Goal: Information Seeking & Learning: Learn about a topic

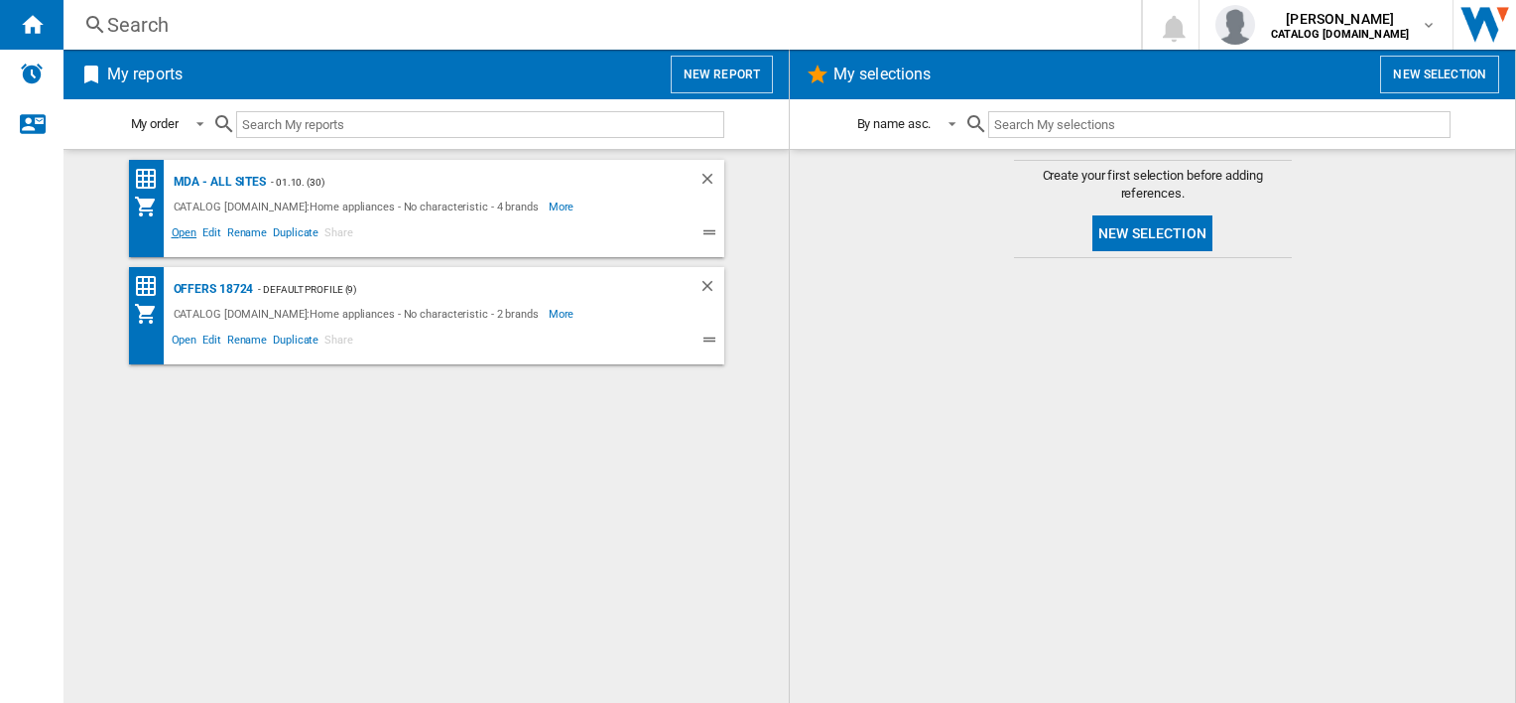
click at [179, 235] on span "Open" at bounding box center [185, 235] width 32 height 24
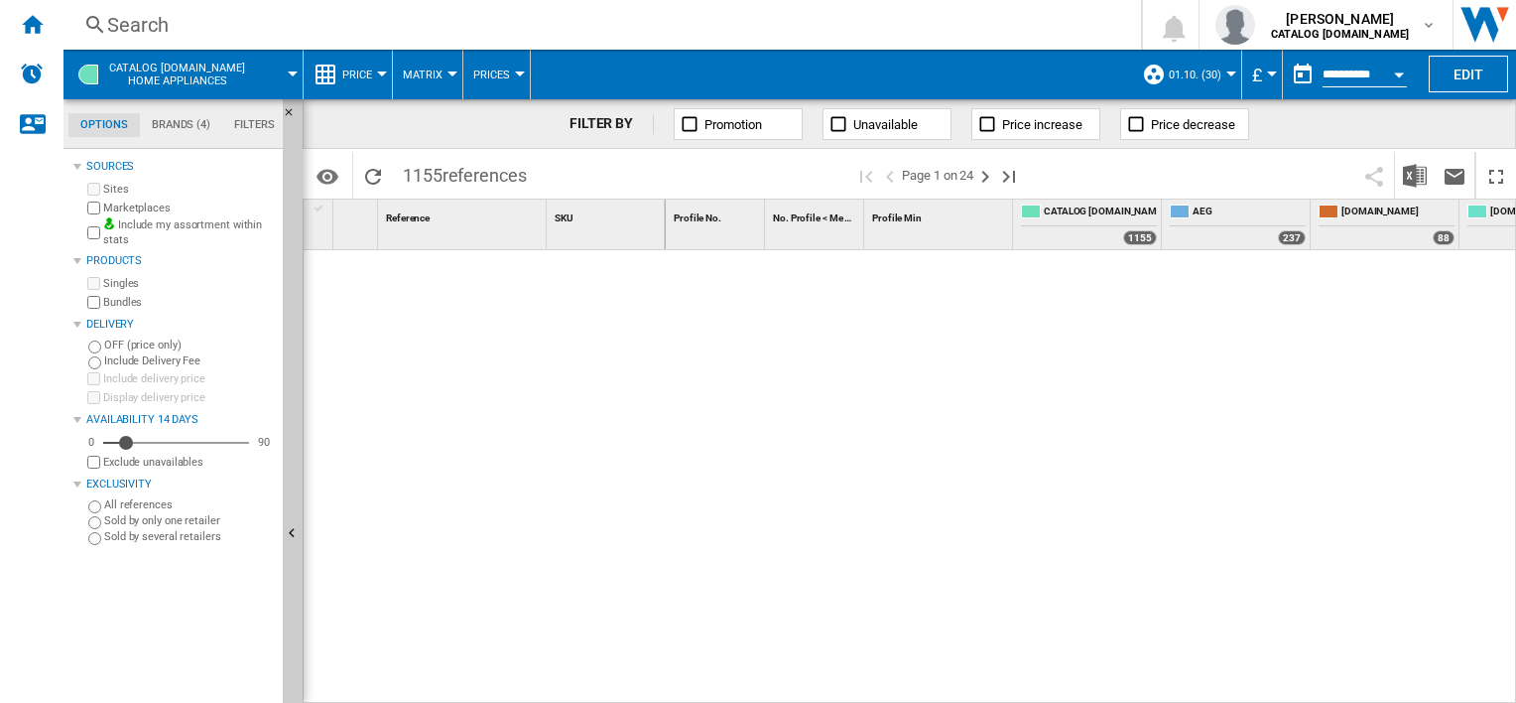
click at [655, 30] on div "Search" at bounding box center [598, 25] width 982 height 28
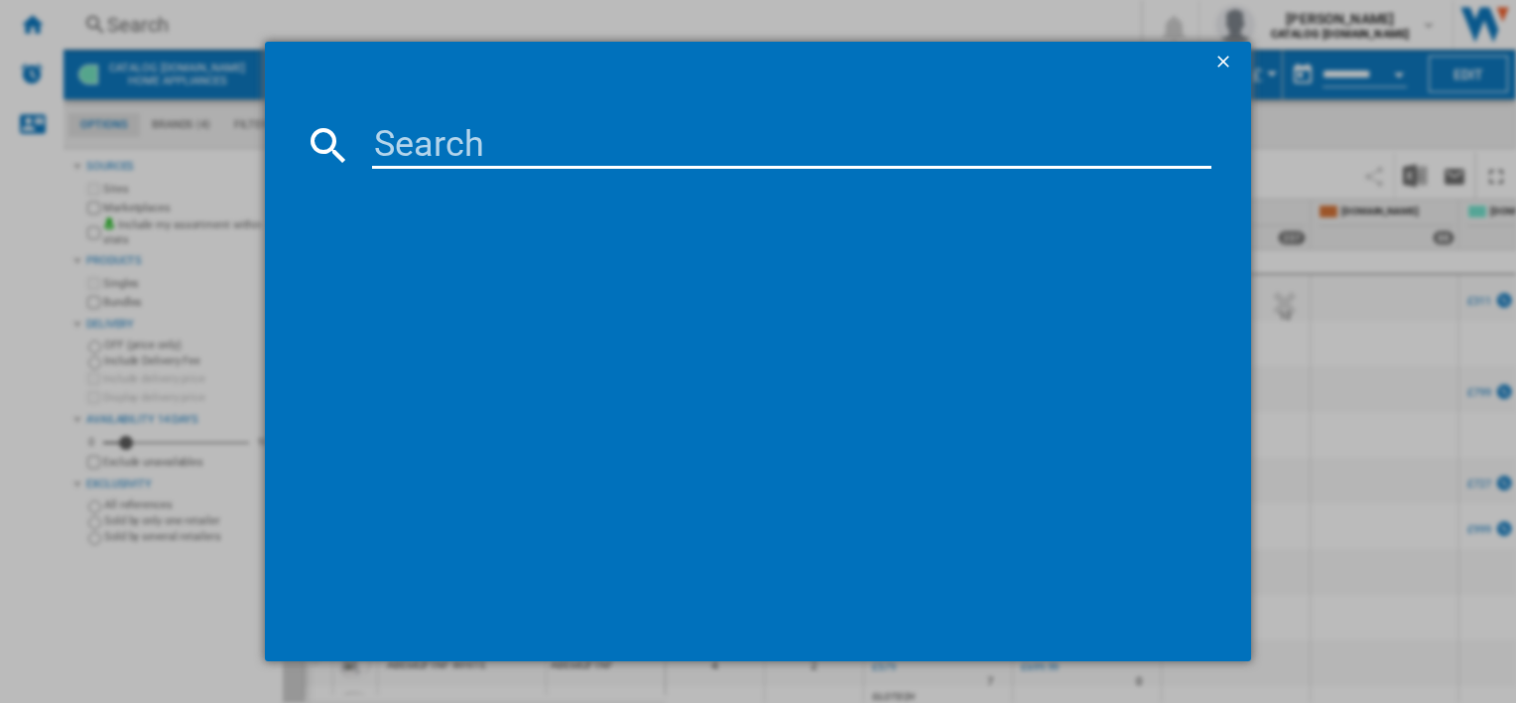
click at [623, 146] on input at bounding box center [791, 145] width 839 height 48
paste input "OS6AB50AK"
type input "OS6AB50AK"
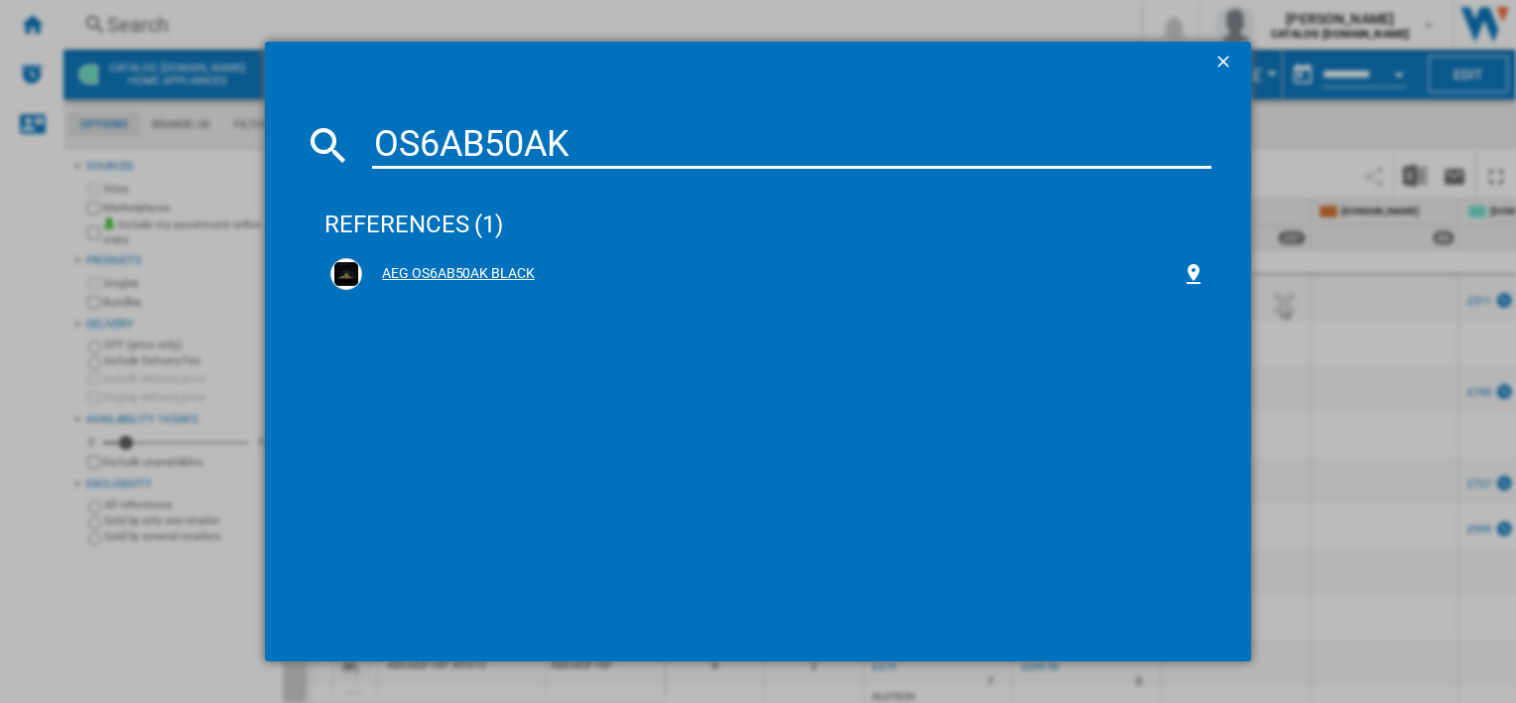
click at [477, 274] on div "AEG OS6AB50AK BLACK" at bounding box center [771, 274] width 819 height 20
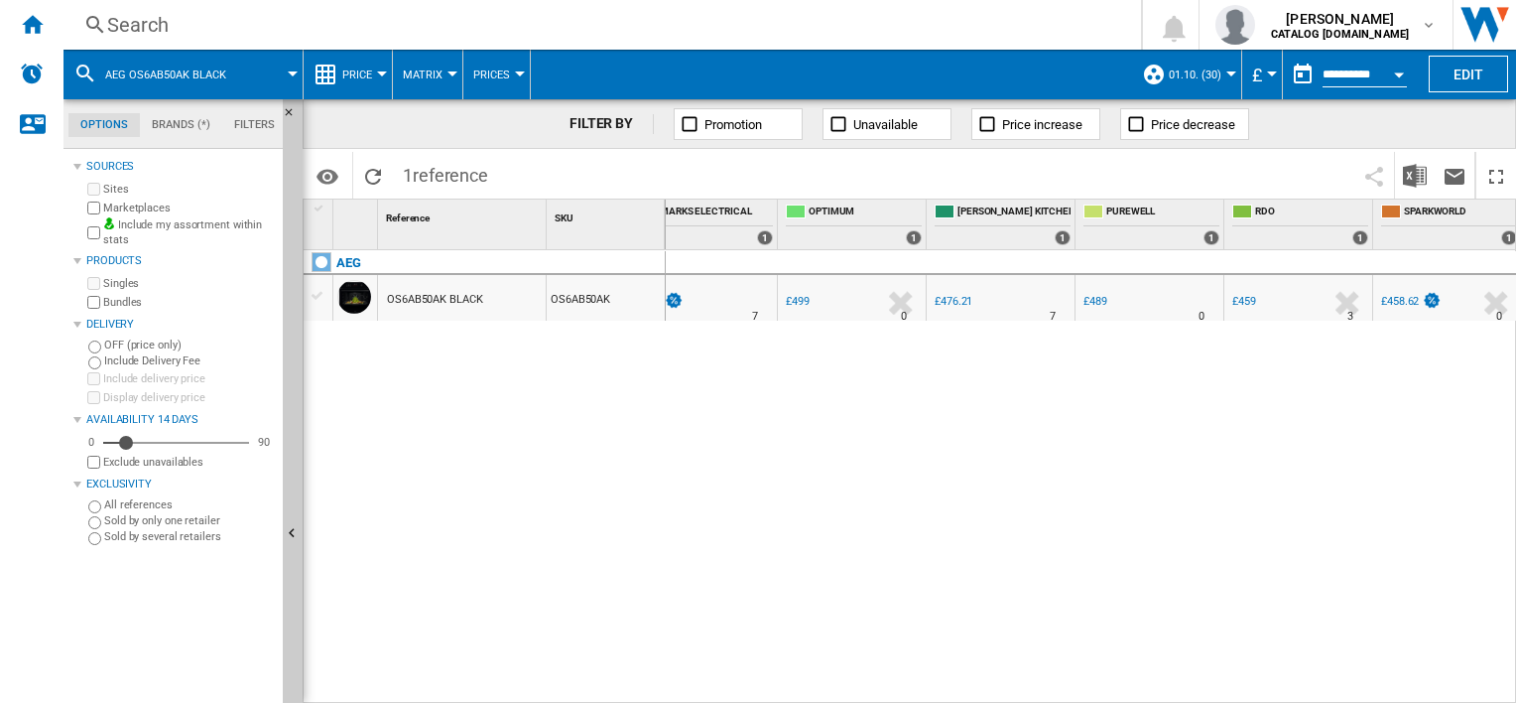
click at [595, 24] on div "Search" at bounding box center [598, 25] width 982 height 28
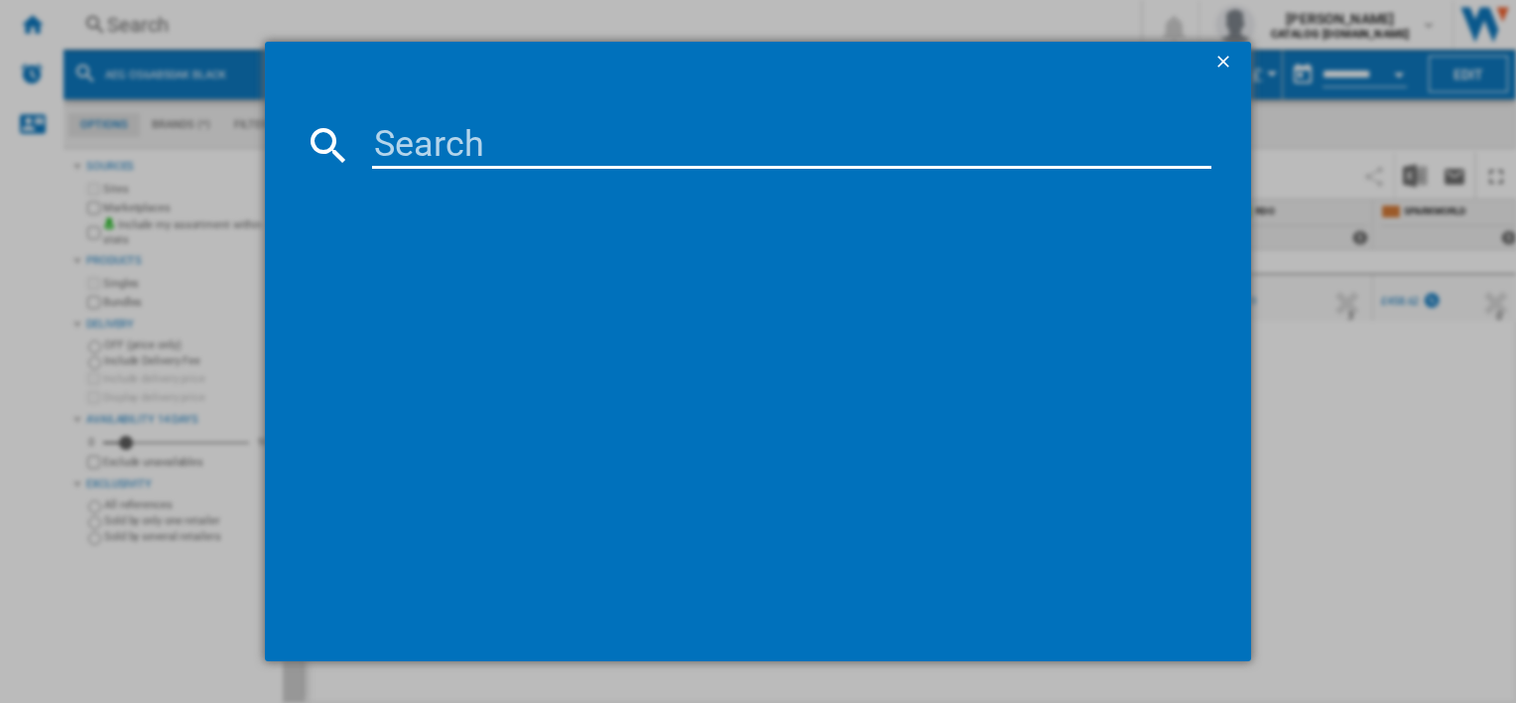
click at [584, 143] on input at bounding box center [791, 145] width 839 height 48
type input "DCE731110M"
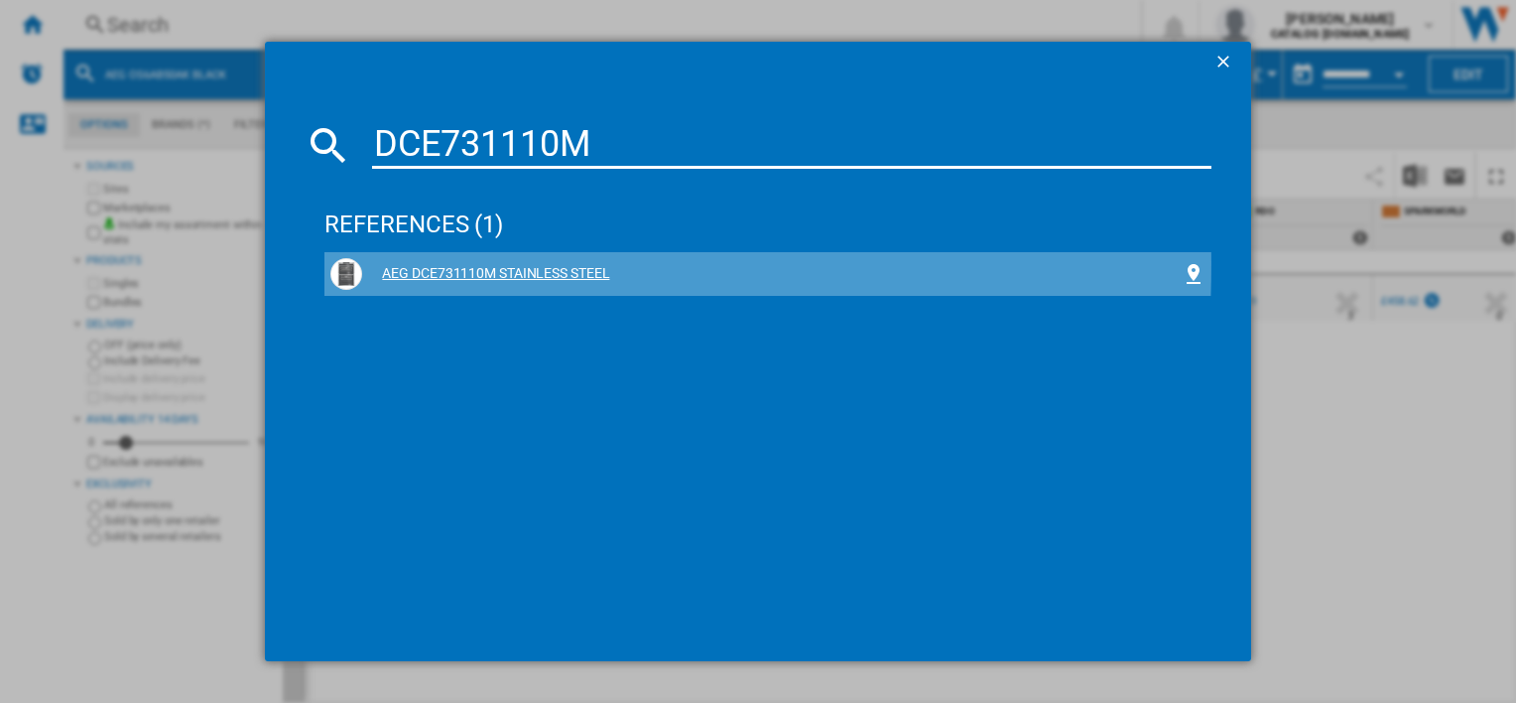
click at [525, 264] on div "AEG DCE731110M STAINLESS STEEL" at bounding box center [771, 274] width 819 height 20
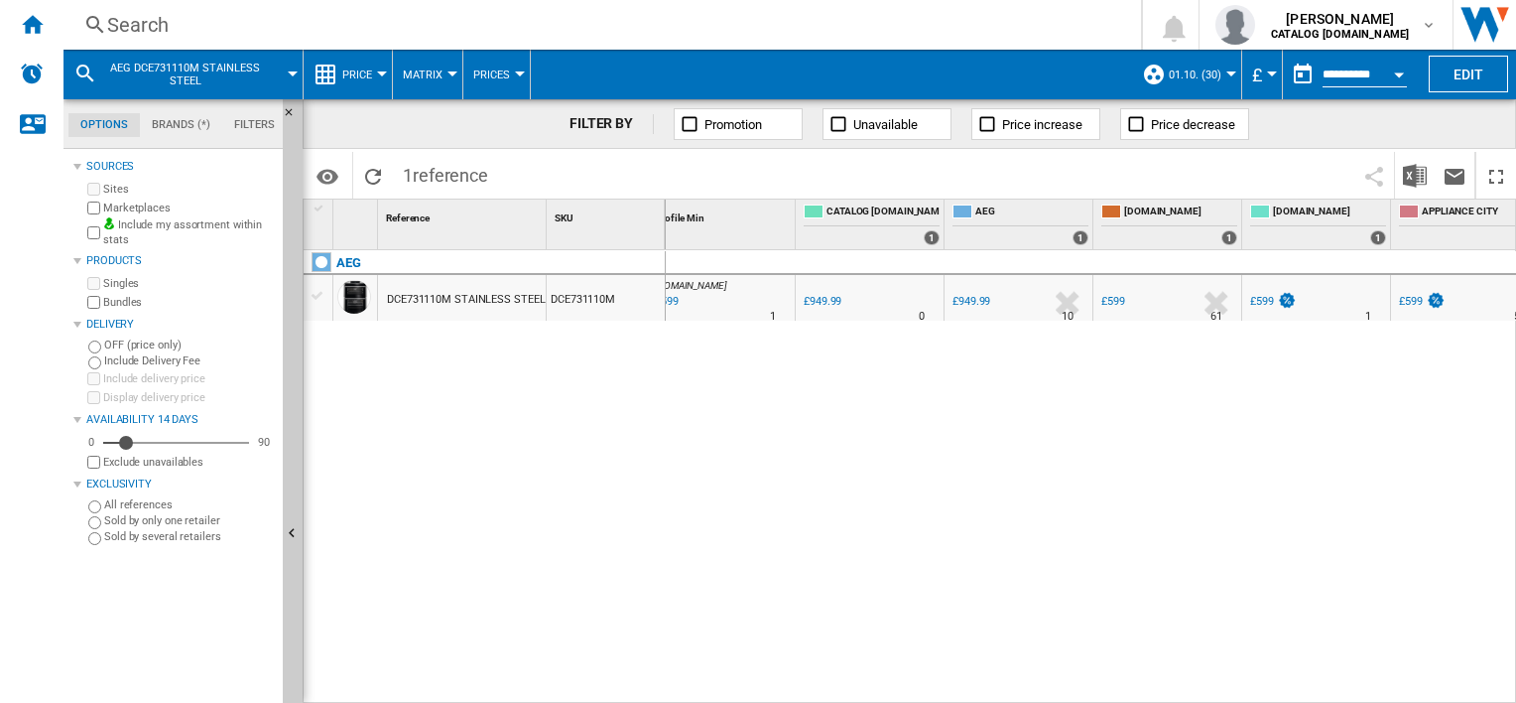
scroll to position [0, 458]
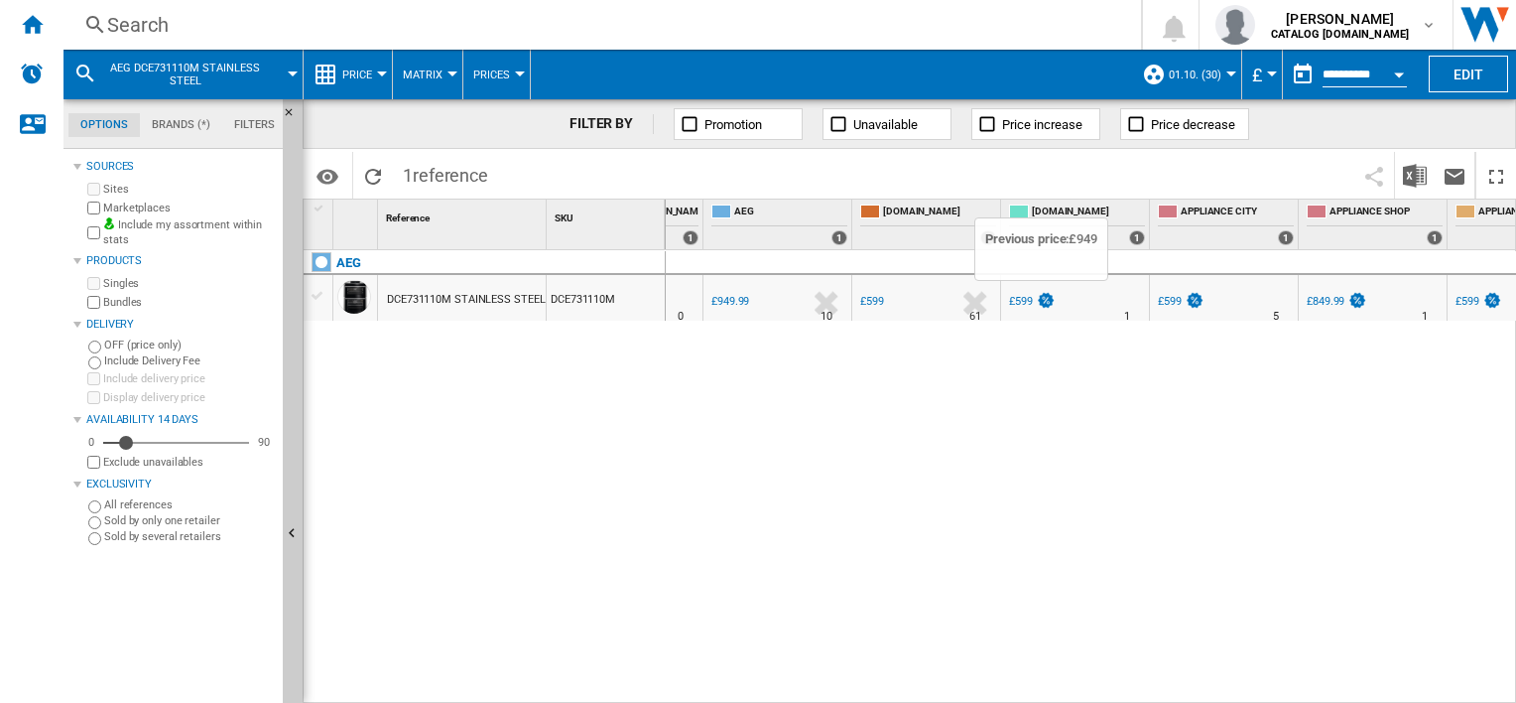
click at [1037, 294] on img at bounding box center [1046, 300] width 20 height 17
click at [768, 473] on div "0 0 25 23 [DOMAIN_NAME] : AO -36.9 % £599 % N/A 1 [DOMAIN_NAME] : AO 0.0 % £949…" at bounding box center [1091, 477] width 851 height 455
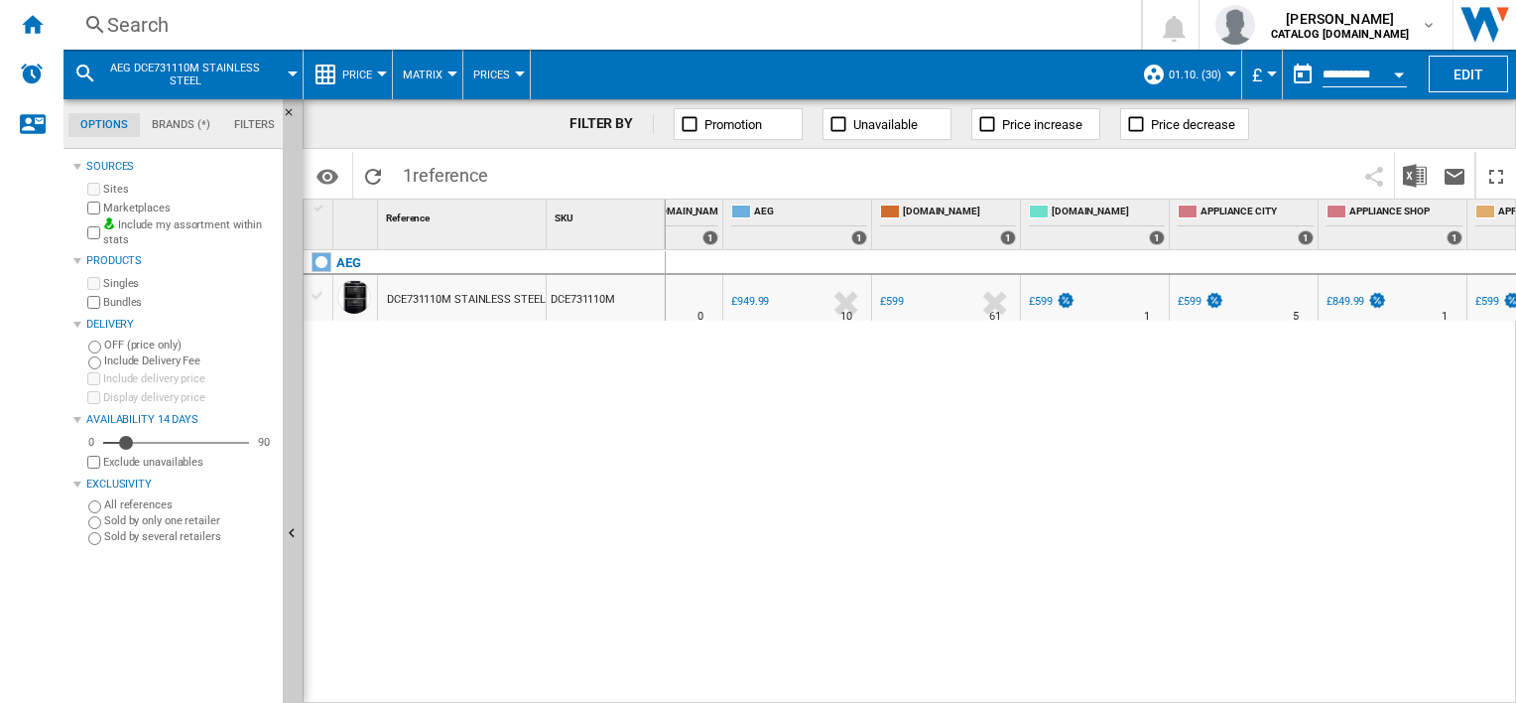
scroll to position [0, 652]
